Goal: Transaction & Acquisition: Purchase product/service

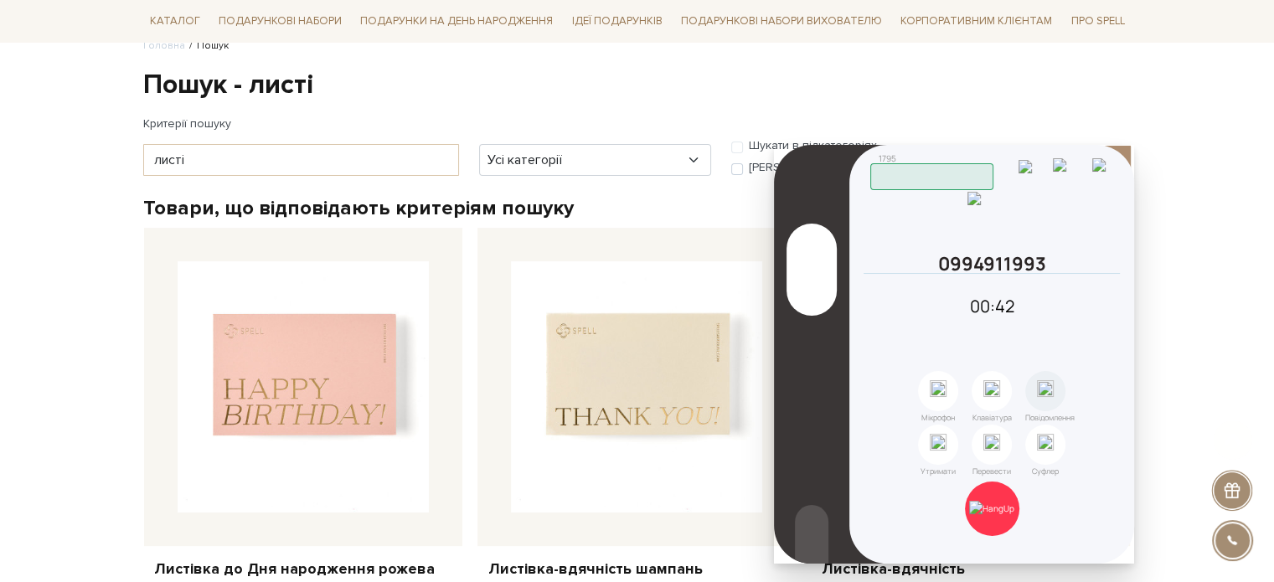
scroll to position [251, 0]
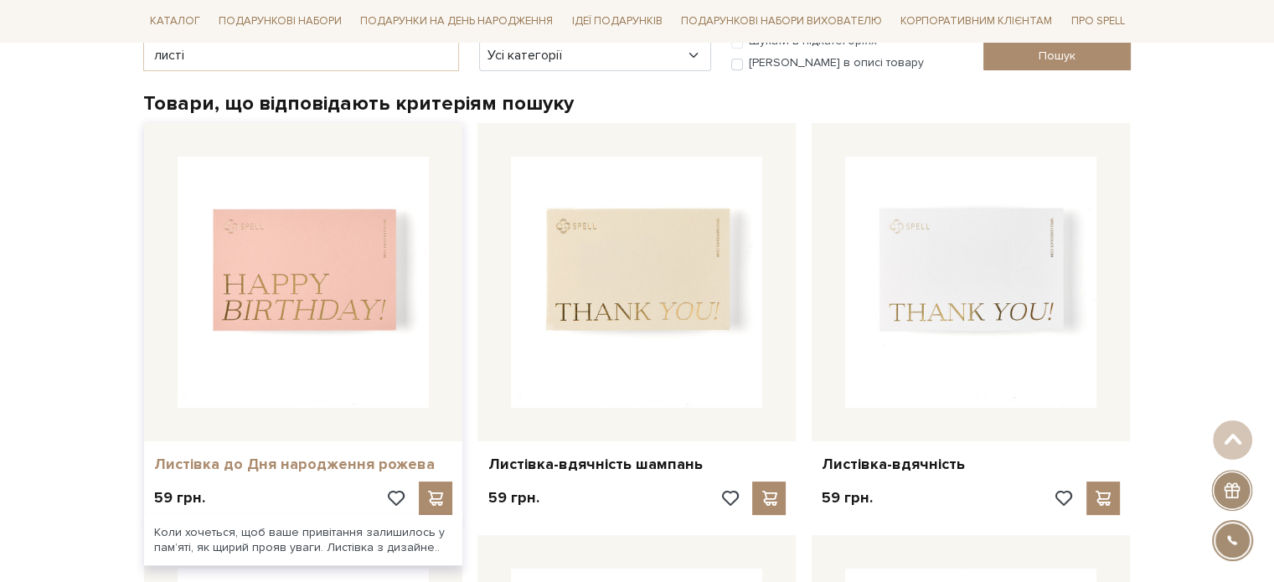
click at [304, 468] on link "Листівка до Дня народження рожева" at bounding box center [303, 464] width 298 height 19
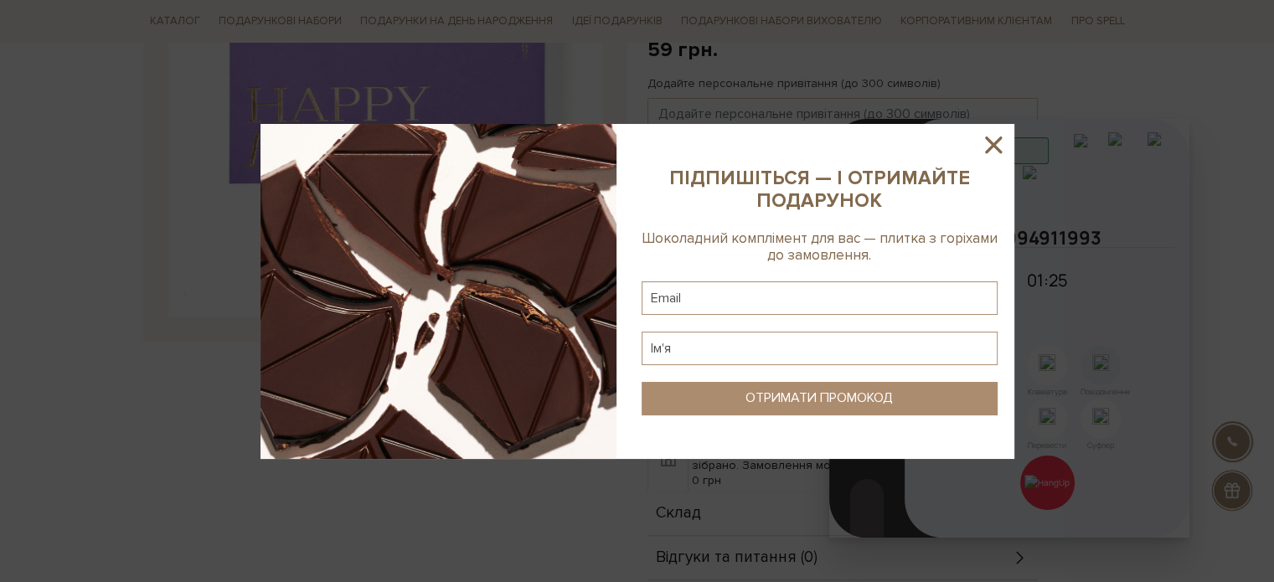
scroll to position [335, 0]
click at [990, 137] on icon at bounding box center [993, 145] width 28 height 28
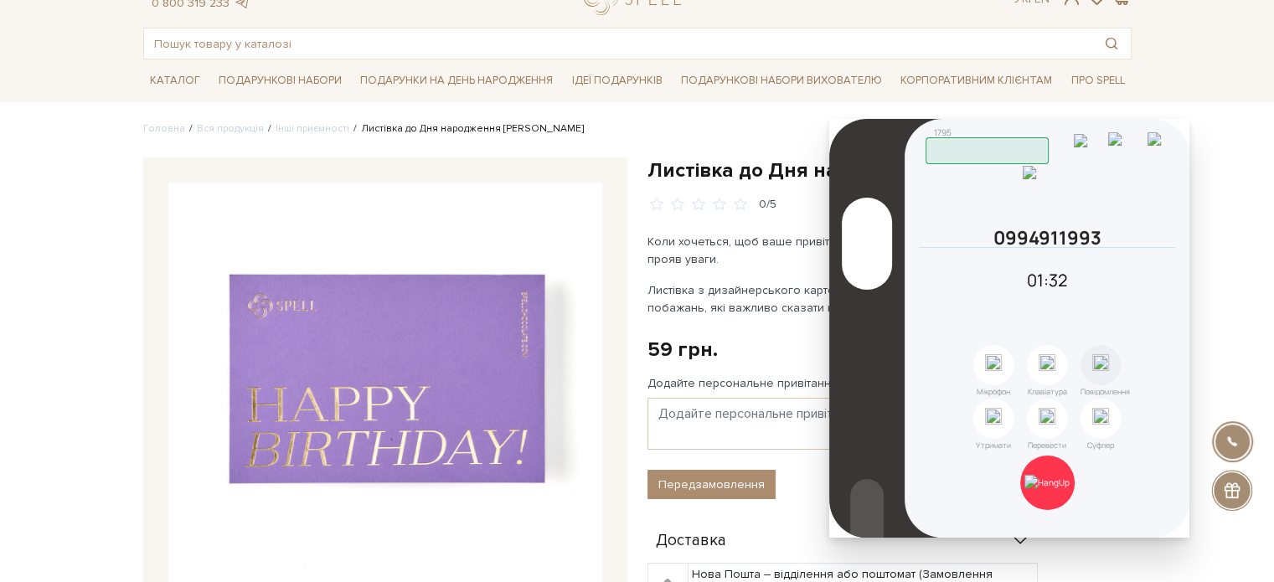
scroll to position [0, 0]
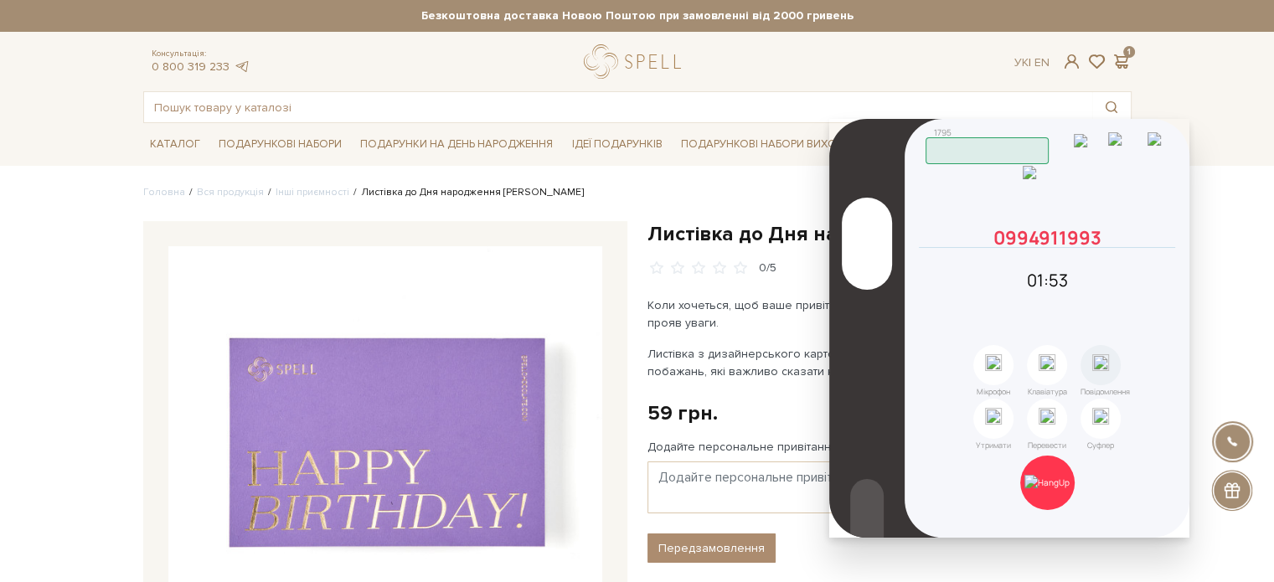
drag, startPoint x: 1042, startPoint y: 486, endPoint x: 932, endPoint y: 278, distance: 235.4
click at [932, 278] on div "Скопійовано в буфер обміну 1 2 ABC 3 DEF 4 GHI 5 JKL 6 MNO 7 PQRS 8 TUV 9 WXYZ …" at bounding box center [1047, 328] width 285 height 419
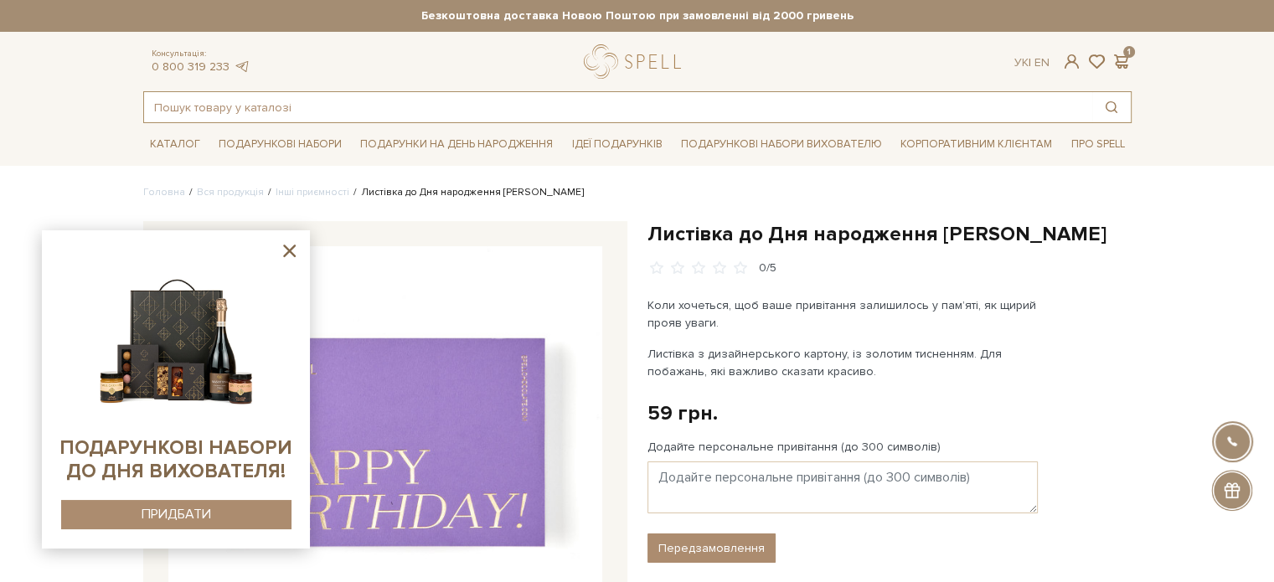
click at [279, 111] on input "text" at bounding box center [618, 107] width 948 height 30
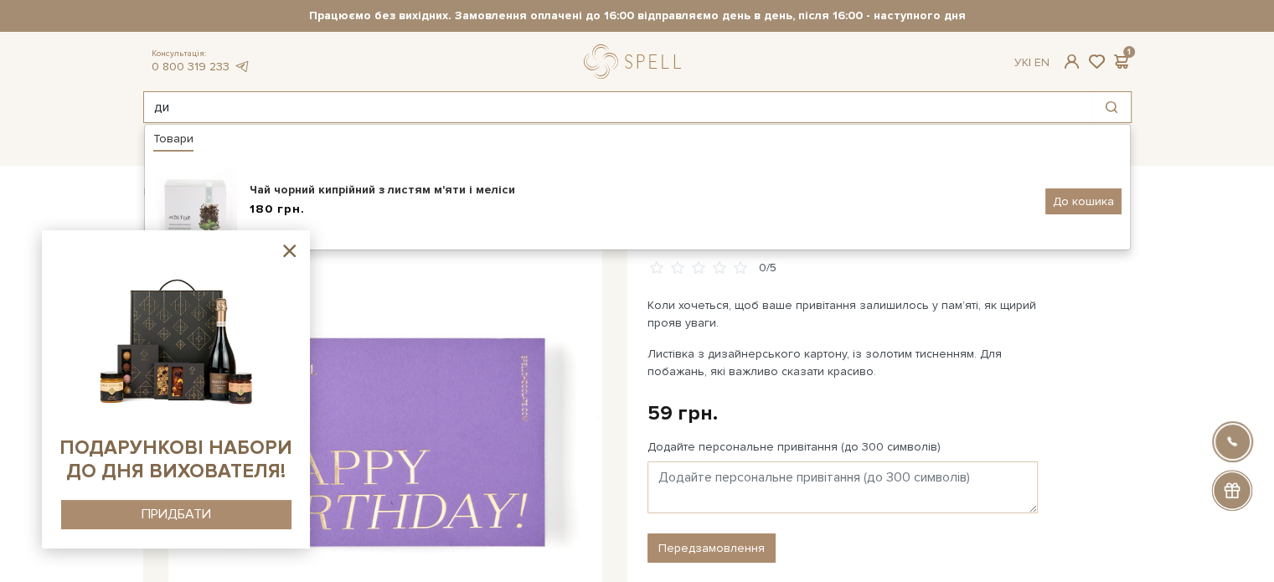
type input "д"
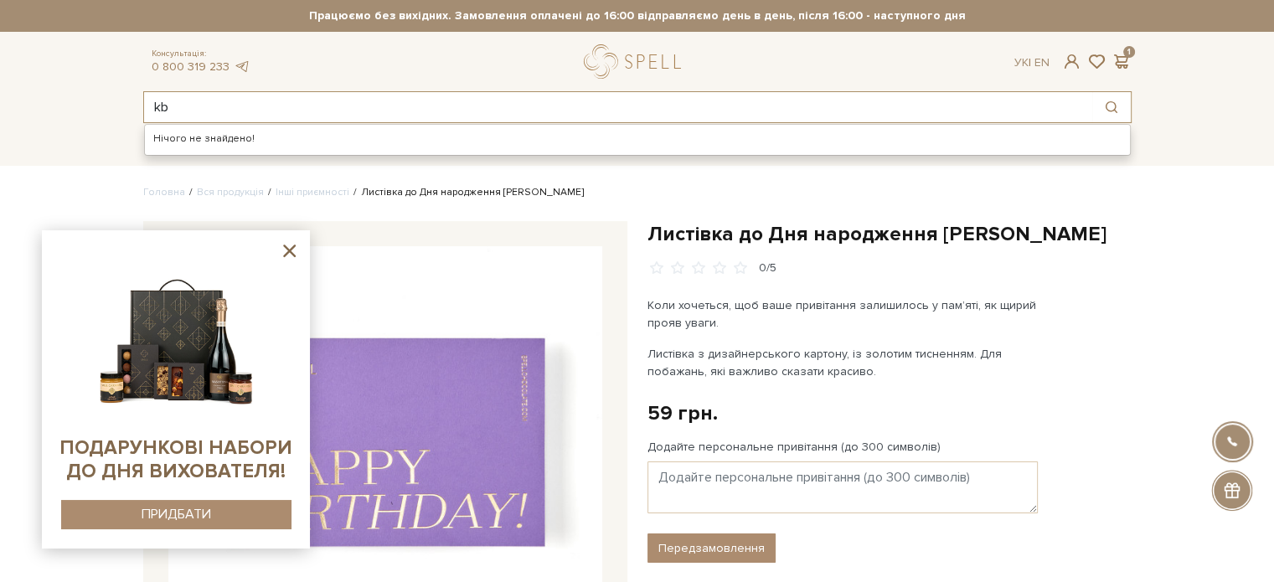
type input "k"
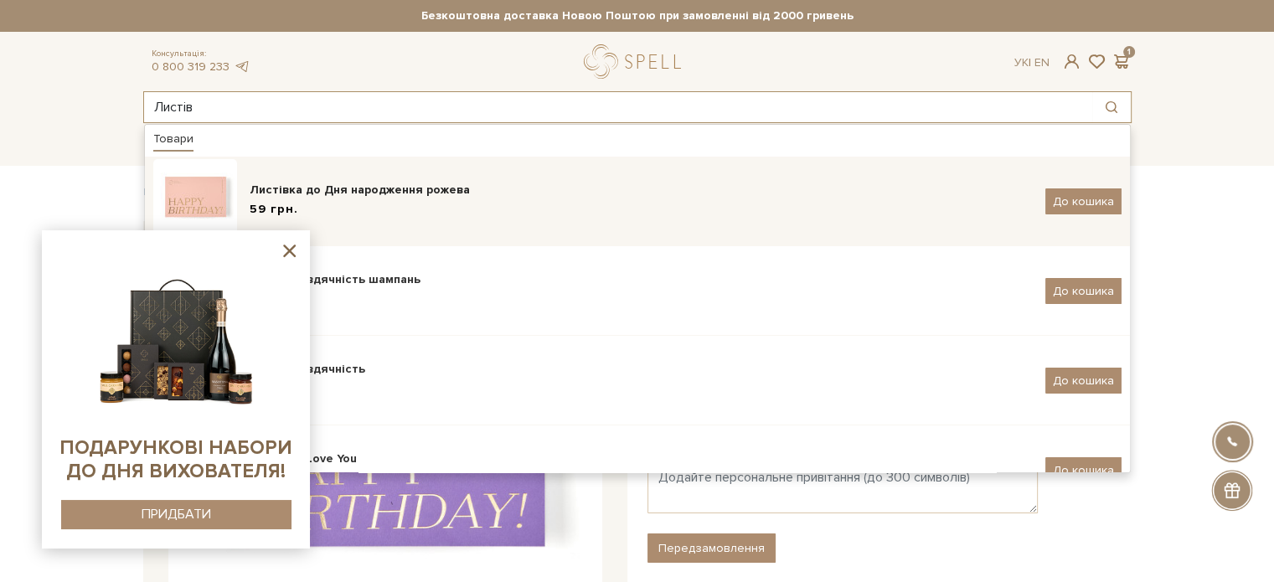
type input "Листів"
click at [340, 210] on div "59 грн." at bounding box center [641, 210] width 783 height 18
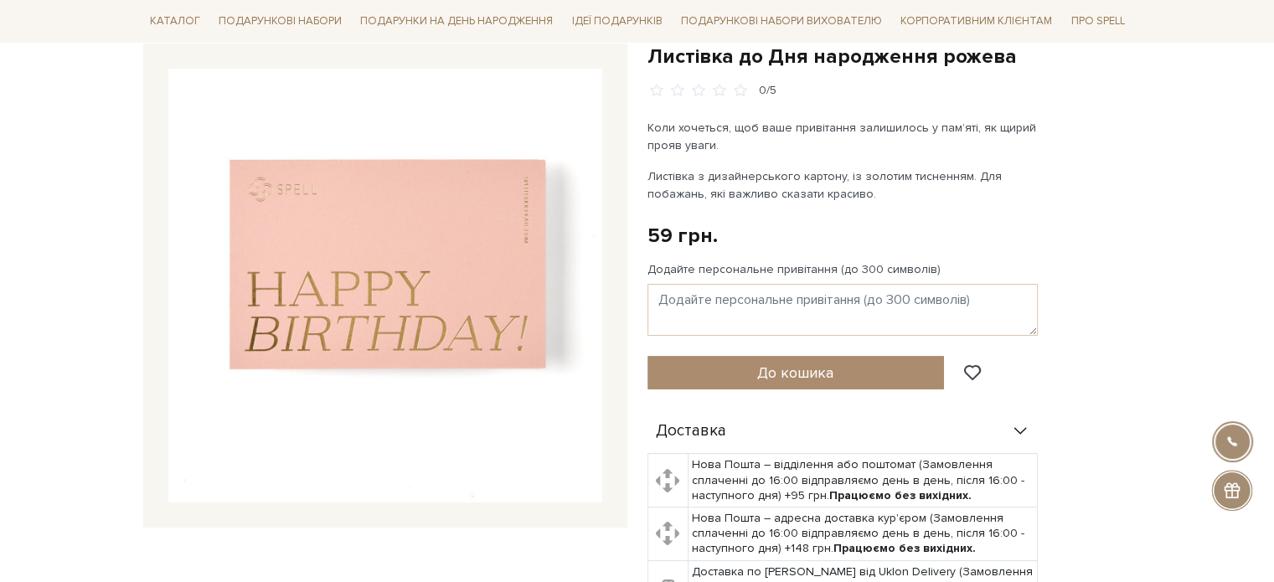
scroll to position [168, 0]
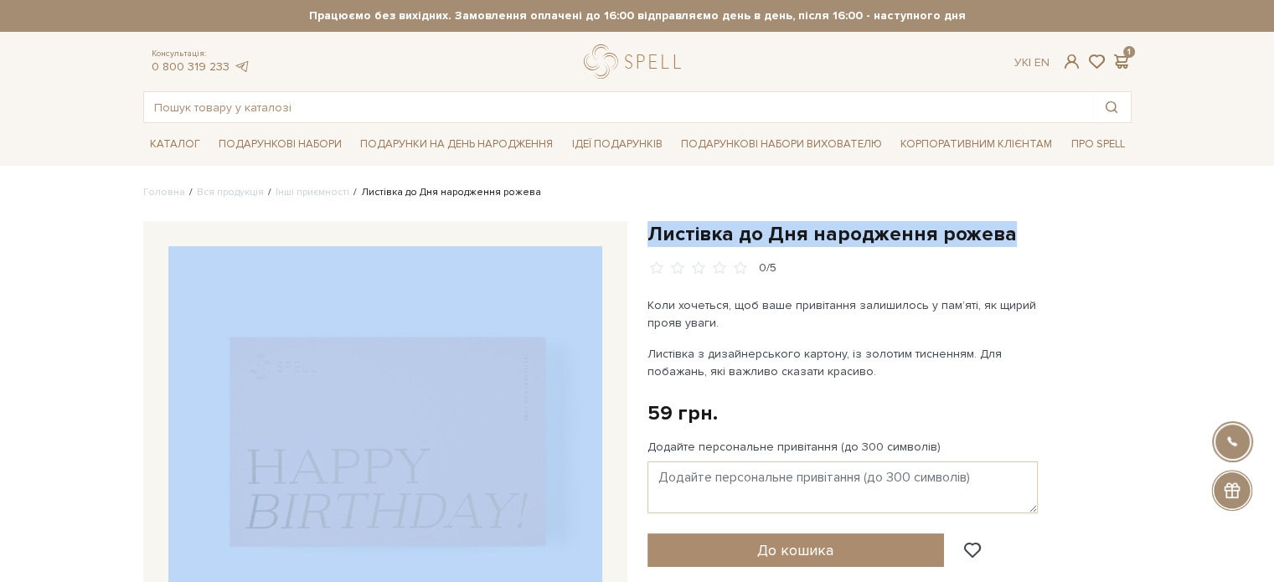
drag, startPoint x: 1002, startPoint y: 237, endPoint x: 682, endPoint y: 232, distance: 320.1
